Goal: Task Accomplishment & Management: Manage account settings

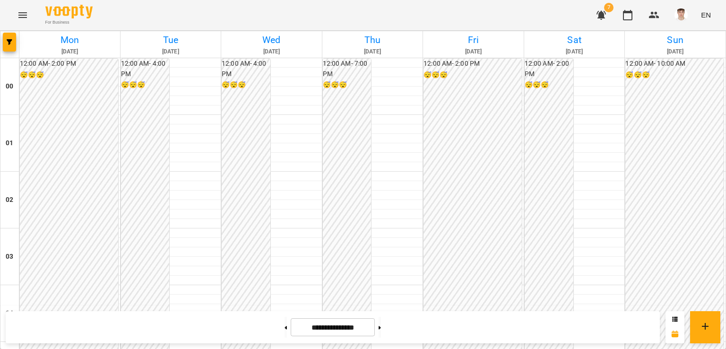
scroll to position [615, 0]
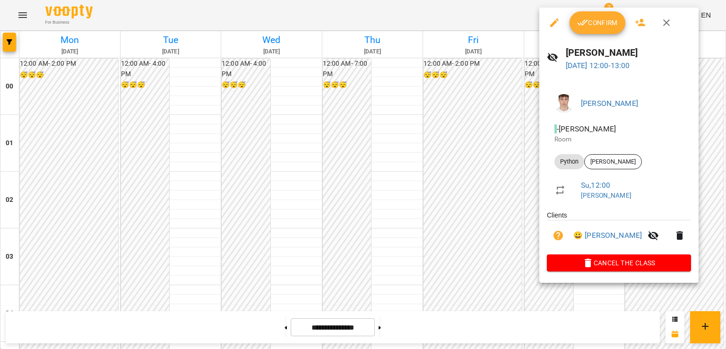
click at [593, 30] on button "Confirm" at bounding box center [598, 22] width 56 height 23
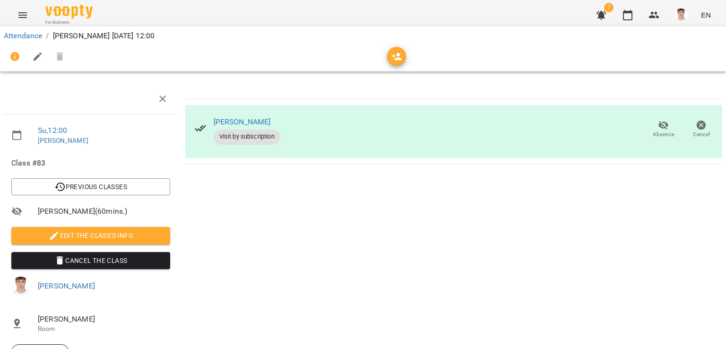
click at [106, 233] on span "Edit the class's Info" at bounding box center [91, 235] width 144 height 11
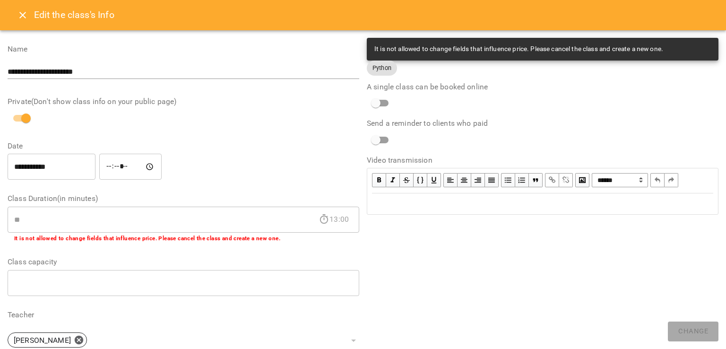
scroll to position [231, 0]
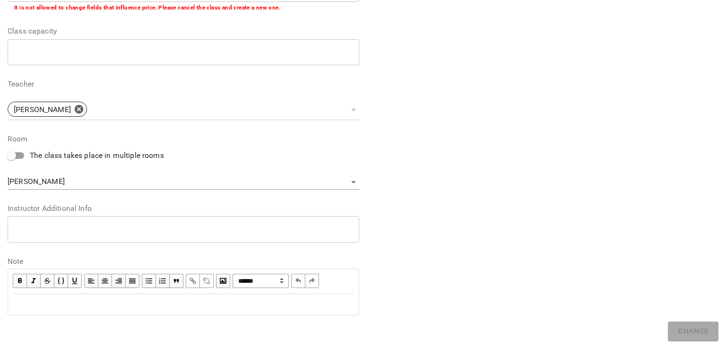
click at [86, 239] on div "* ​" at bounding box center [184, 229] width 352 height 26
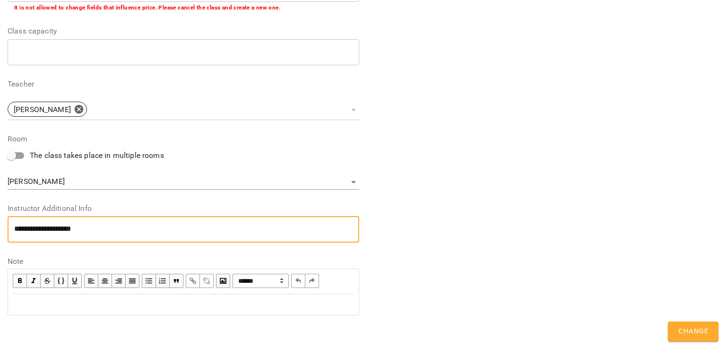
scroll to position [0, 0]
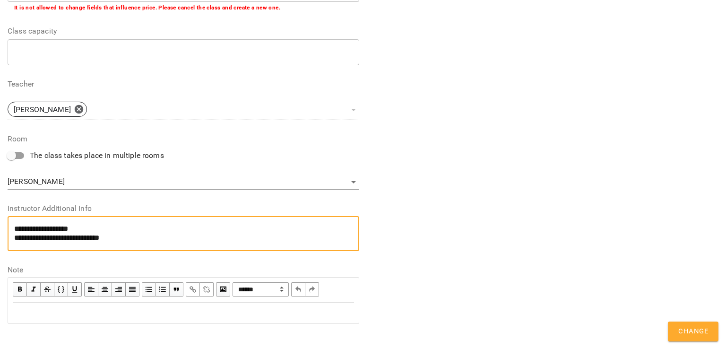
type textarea "**********"
click at [696, 337] on span "Change" at bounding box center [694, 331] width 30 height 12
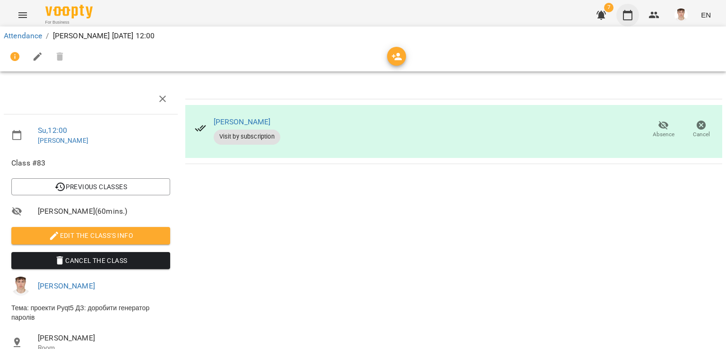
click at [626, 5] on button "button" at bounding box center [628, 15] width 23 height 23
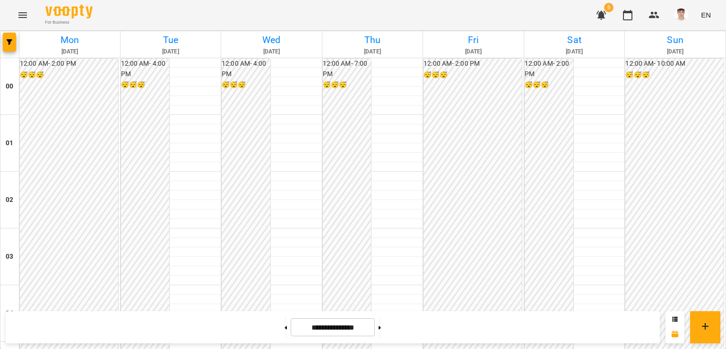
scroll to position [709, 0]
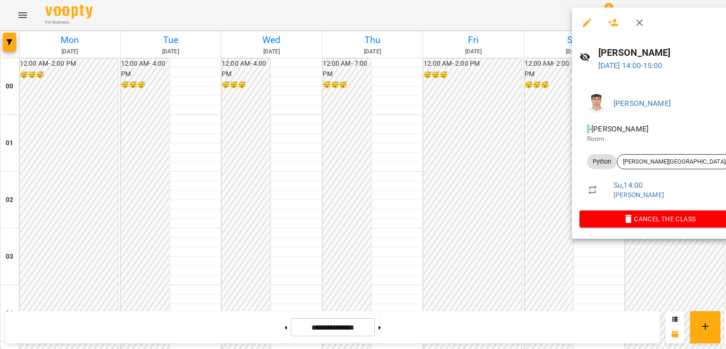
drag, startPoint x: 485, startPoint y: 111, endPoint x: 496, endPoint y: 115, distance: 11.5
click at [485, 110] on div at bounding box center [363, 174] width 726 height 349
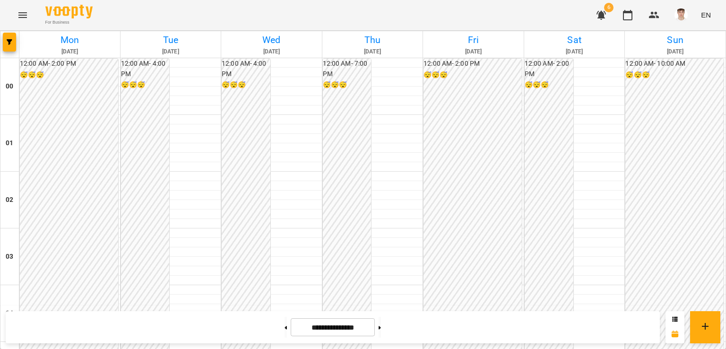
scroll to position [899, 0]
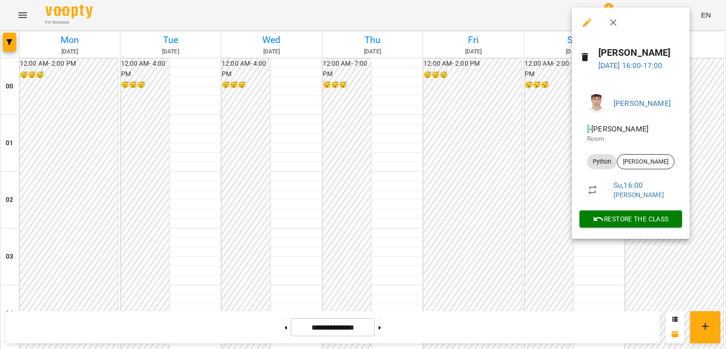
click at [507, 82] on div at bounding box center [363, 174] width 726 height 349
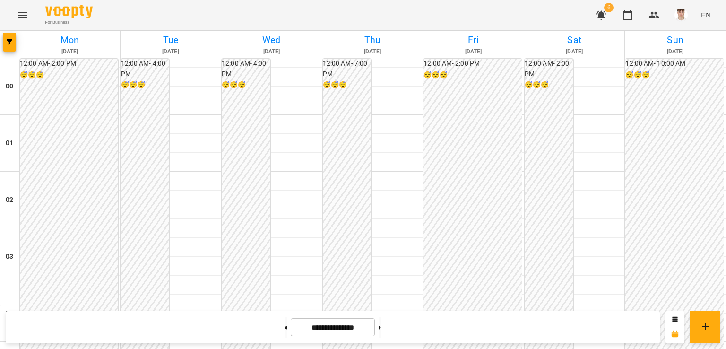
scroll to position [709, 0]
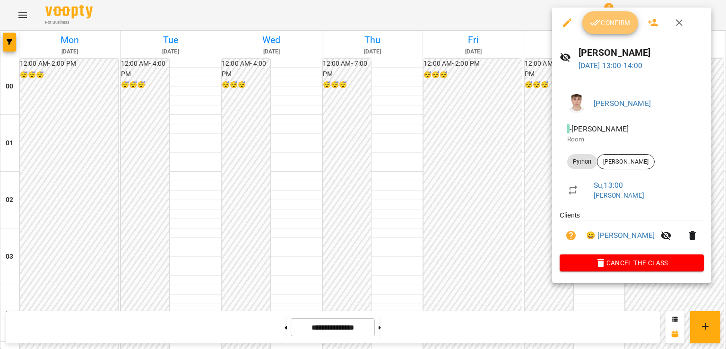
click at [614, 21] on span "Confirm" at bounding box center [610, 22] width 41 height 11
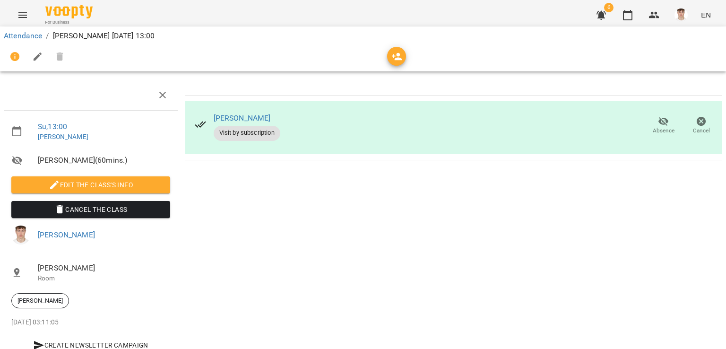
scroll to position [64, 0]
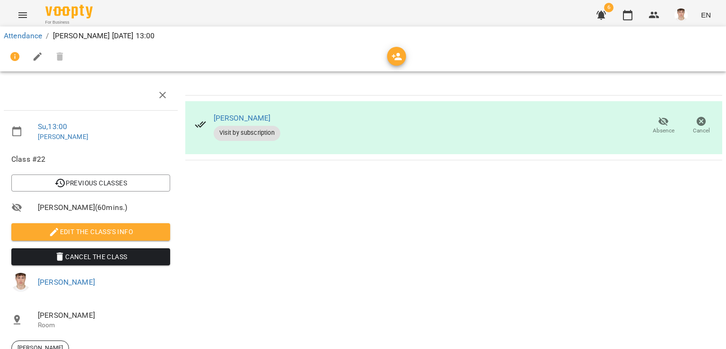
click at [84, 226] on span "Edit the class's Info" at bounding box center [91, 231] width 144 height 11
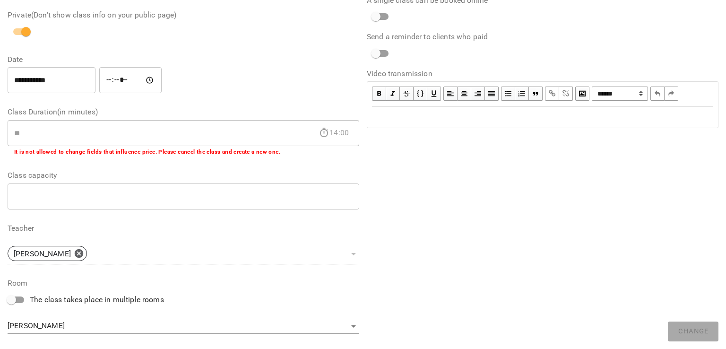
scroll to position [231, 0]
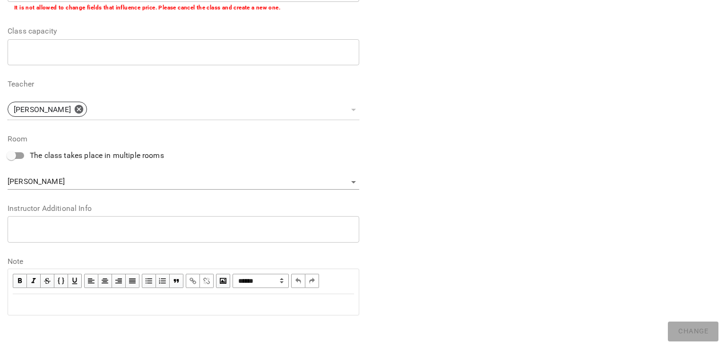
click at [80, 228] on textarea at bounding box center [183, 229] width 339 height 9
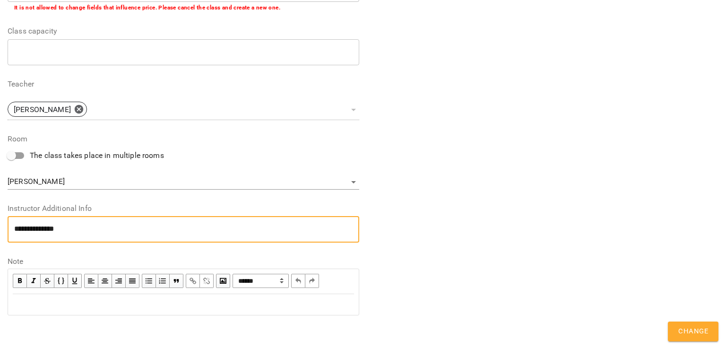
scroll to position [0, 0]
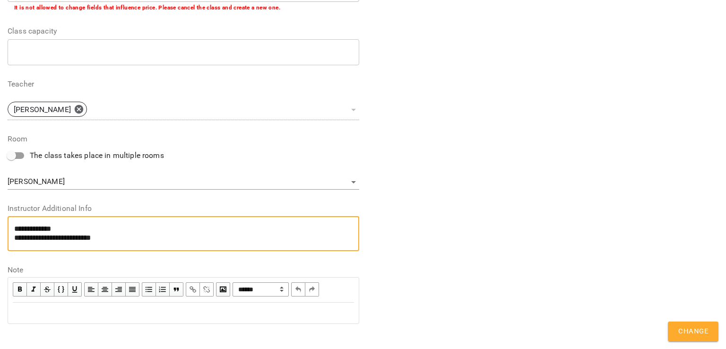
type textarea "**********"
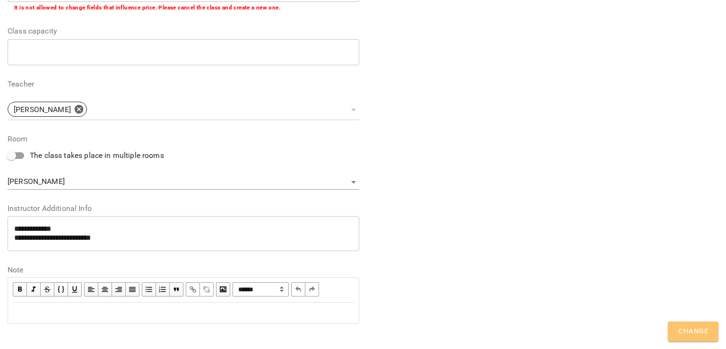
click at [689, 329] on span "Change" at bounding box center [694, 331] width 30 height 12
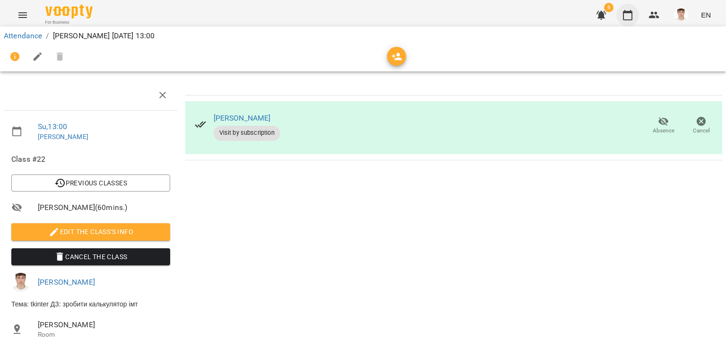
click at [628, 14] on icon "button" at bounding box center [627, 14] width 11 height 11
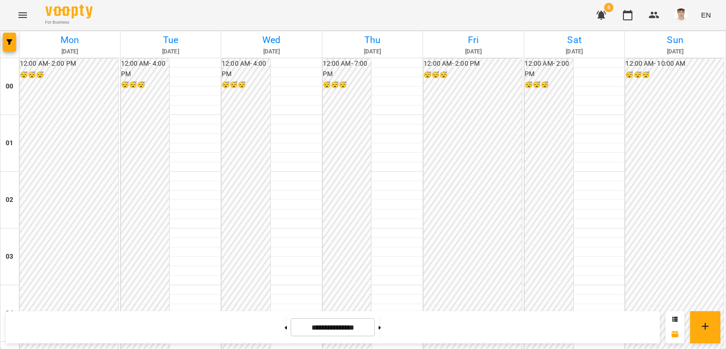
click at [631, 145] on div "12:00 AM - 10:00 AM 😴😴😴" at bounding box center [675, 342] width 98 height 567
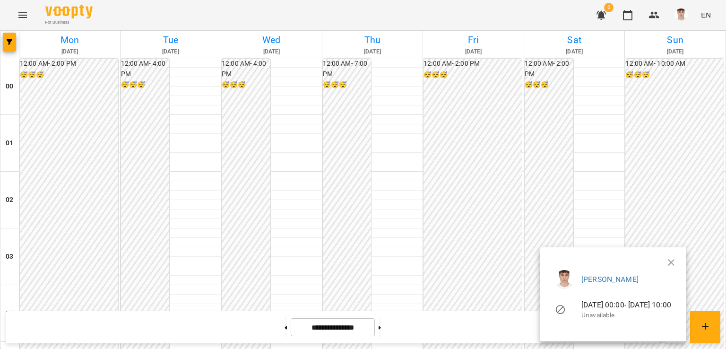
click at [672, 154] on div at bounding box center [363, 174] width 726 height 349
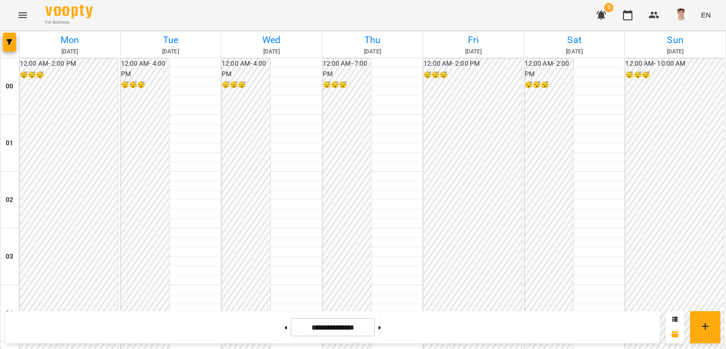
scroll to position [709, 0]
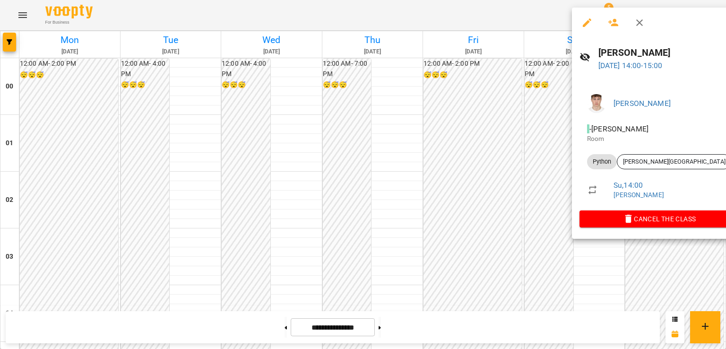
click at [530, 244] on div at bounding box center [363, 174] width 726 height 349
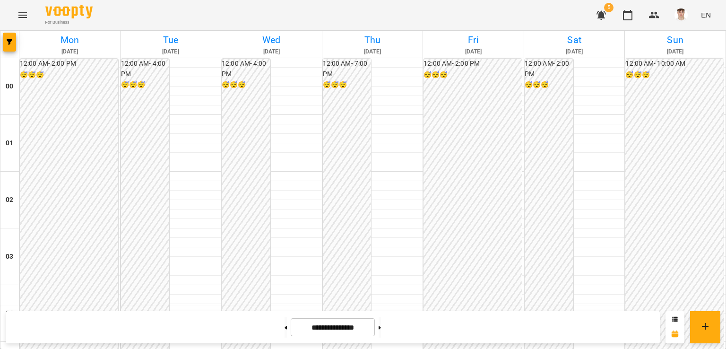
scroll to position [757, 0]
click at [381, 326] on button at bounding box center [380, 327] width 2 height 21
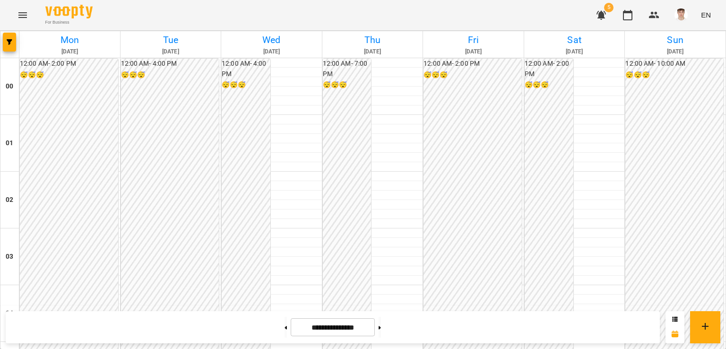
scroll to position [946, 0]
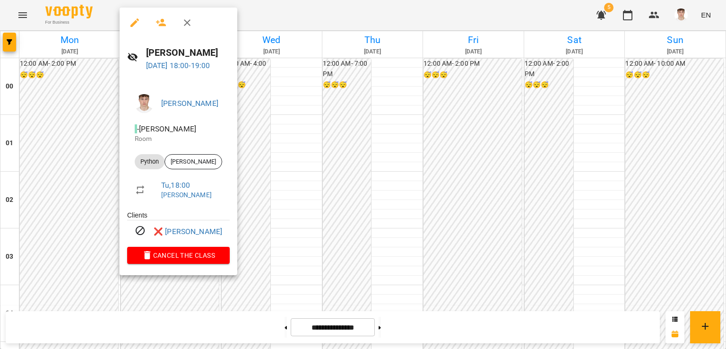
click at [72, 105] on div at bounding box center [363, 174] width 726 height 349
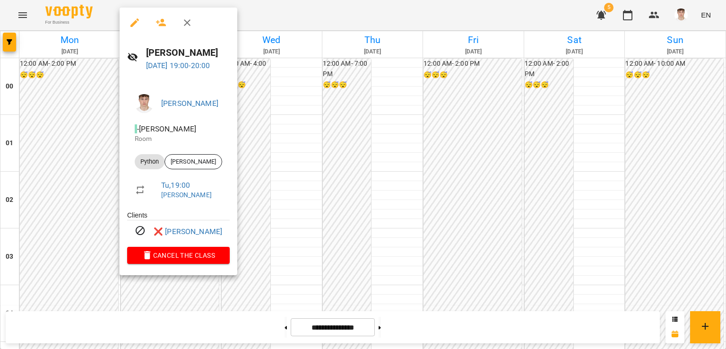
drag, startPoint x: 64, startPoint y: 95, endPoint x: 67, endPoint y: 100, distance: 5.3
click at [64, 95] on div at bounding box center [363, 174] width 726 height 349
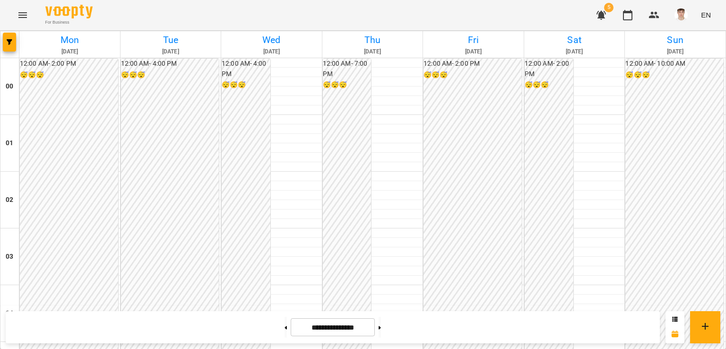
scroll to position [1088, 0]
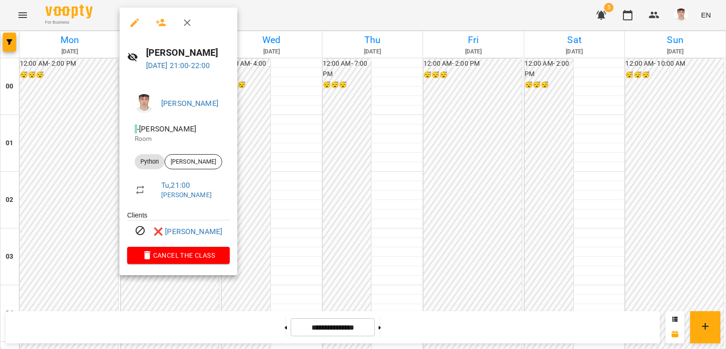
click at [63, 158] on div at bounding box center [363, 174] width 726 height 349
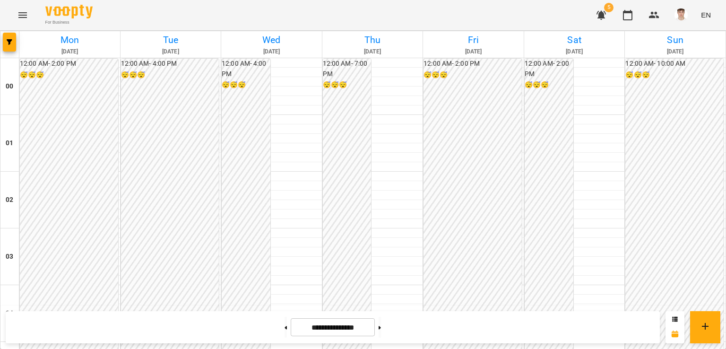
scroll to position [925, 0]
click at [285, 333] on button at bounding box center [286, 327] width 2 height 21
type input "**********"
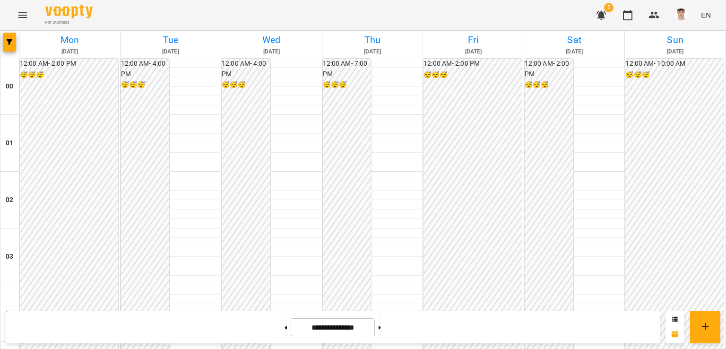
scroll to position [735, 0]
